Goal: Book appointment/travel/reservation

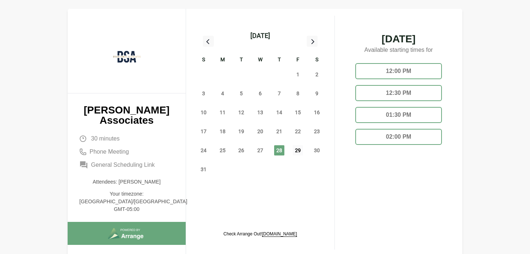
click at [300, 151] on span "29" at bounding box center [298, 151] width 10 height 10
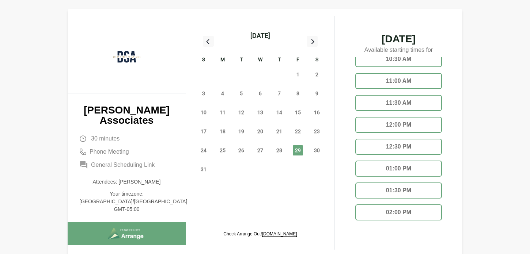
scroll to position [4, 0]
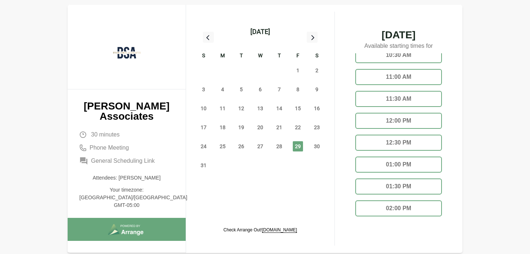
click at [385, 75] on div "11:00 AM" at bounding box center [398, 77] width 87 height 16
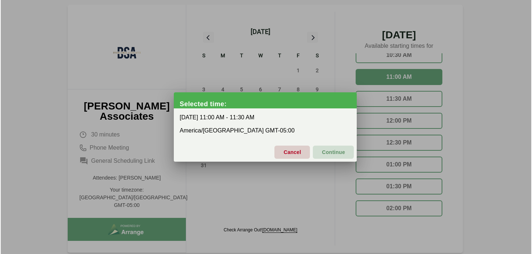
scroll to position [0, 0]
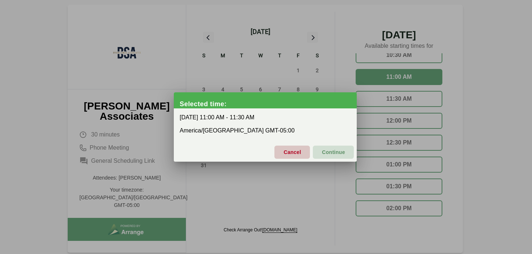
click at [296, 153] on span "Cancel" at bounding box center [292, 152] width 18 height 15
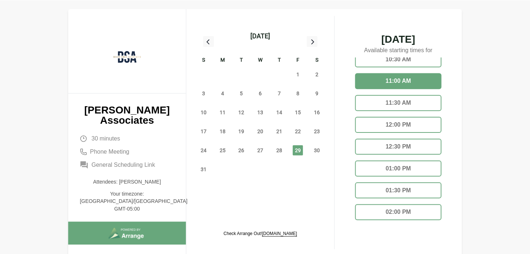
scroll to position [4, 0]
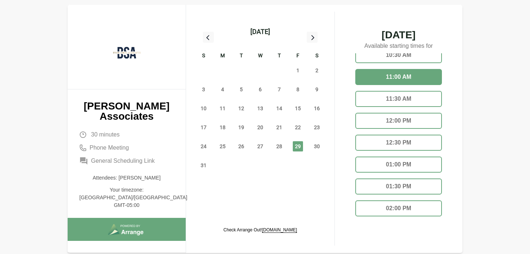
click at [370, 98] on div "11:30 AM" at bounding box center [398, 99] width 87 height 16
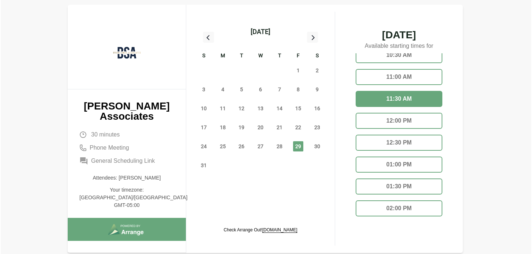
scroll to position [0, 0]
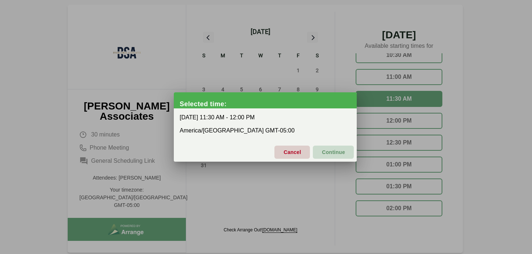
click at [330, 153] on span "Continue" at bounding box center [332, 152] width 23 height 15
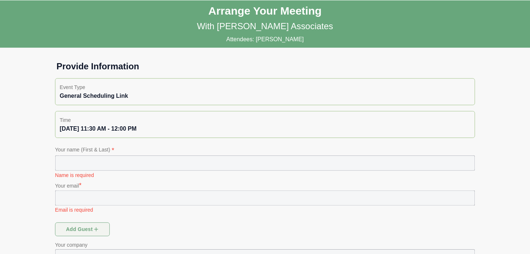
scroll to position [4, 0]
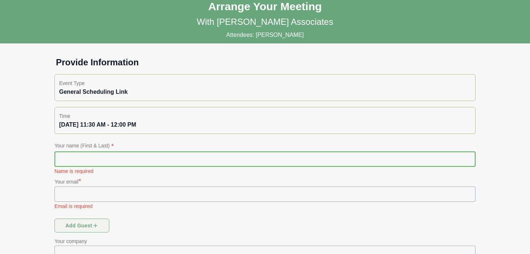
click at [184, 157] on input "text" at bounding box center [264, 159] width 421 height 15
type input "**********"
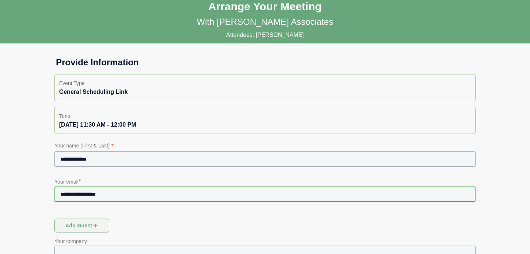
type input "**********"
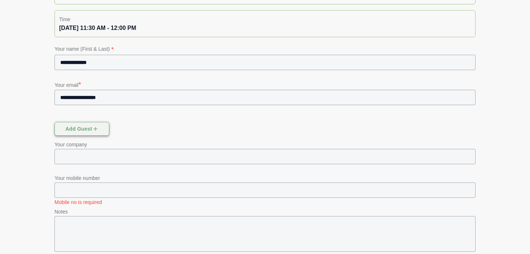
scroll to position [131, 0]
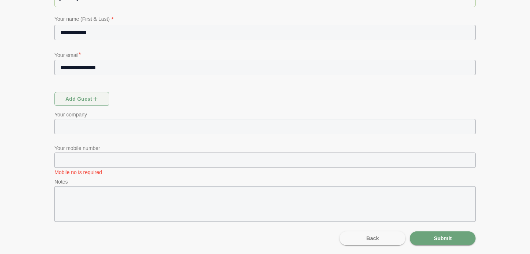
click at [231, 165] on input "text" at bounding box center [271, 160] width 408 height 15
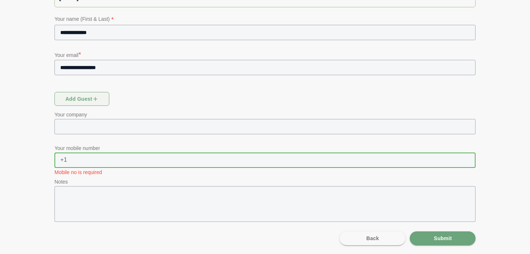
click at [202, 132] on input "text" at bounding box center [264, 126] width 421 height 15
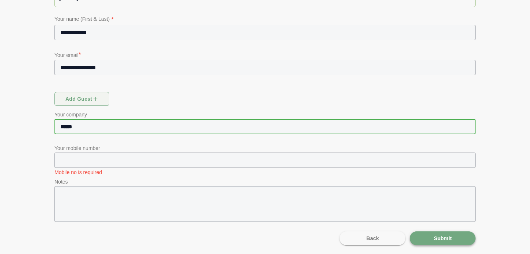
type input "******"
click at [435, 237] on span "Submit" at bounding box center [443, 239] width 18 height 14
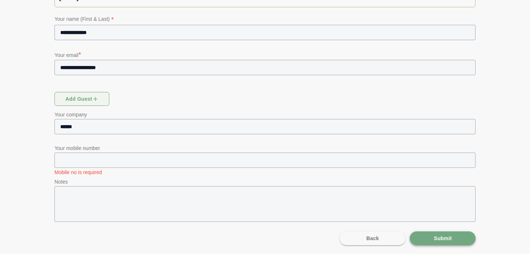
click at [431, 235] on button "Submit" at bounding box center [443, 239] width 66 height 14
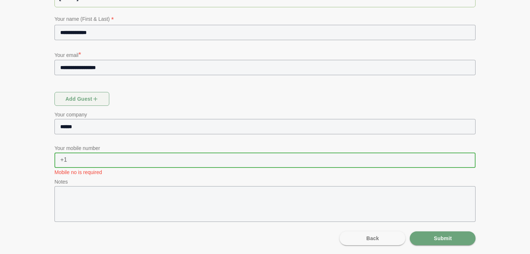
click at [312, 166] on input "text" at bounding box center [271, 160] width 408 height 15
type input "**********"
click at [465, 239] on button "Submit" at bounding box center [443, 239] width 66 height 14
